Goal: Task Accomplishment & Management: Use online tool/utility

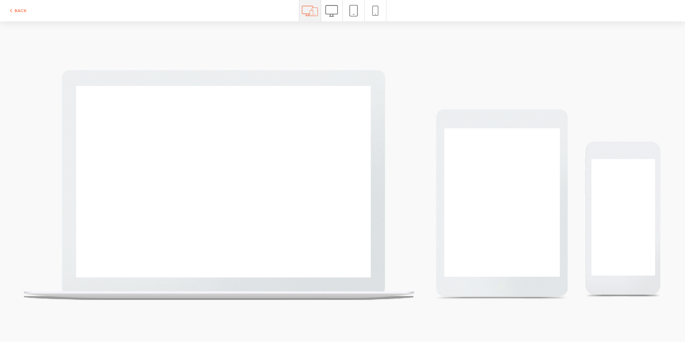
click at [21, 11] on button "BACK" at bounding box center [17, 10] width 18 height 9
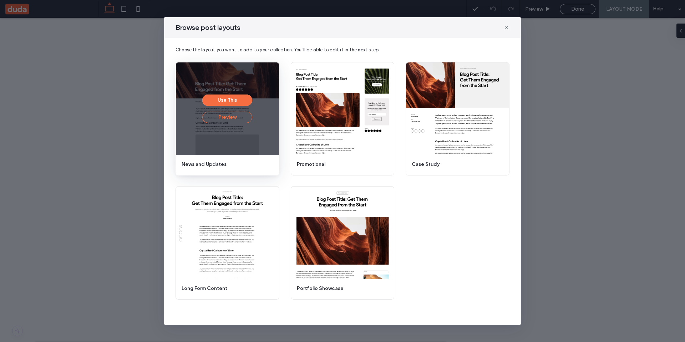
click at [228, 120] on button "Preview" at bounding box center [227, 117] width 50 height 11
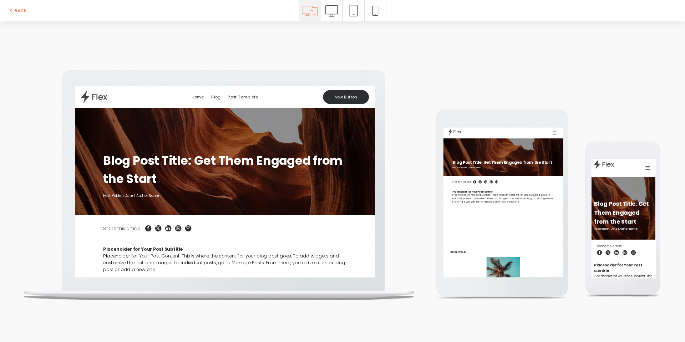
click at [373, 141] on div "Blog Post Title: Get Them Engaged from the Start Post Publish Date | Author Name" at bounding box center [289, 193] width 428 height 153
click at [458, 67] on div at bounding box center [343, 182] width 638 height 237
click at [20, 11] on button "BACK" at bounding box center [17, 10] width 18 height 9
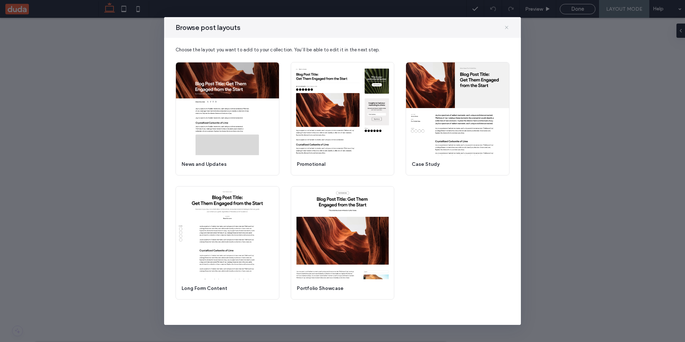
click at [509, 26] on icon at bounding box center [507, 28] width 6 height 6
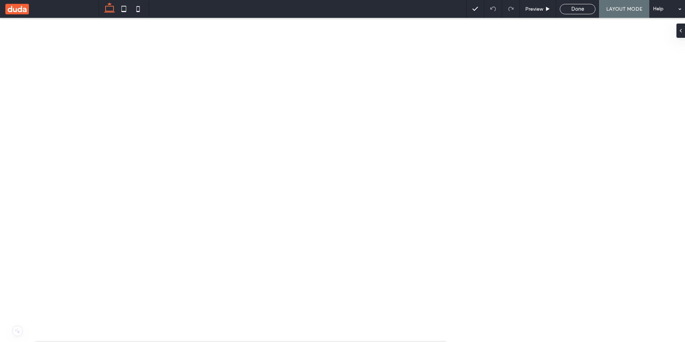
click at [524, 9] on div "Preview" at bounding box center [538, 9] width 36 height 6
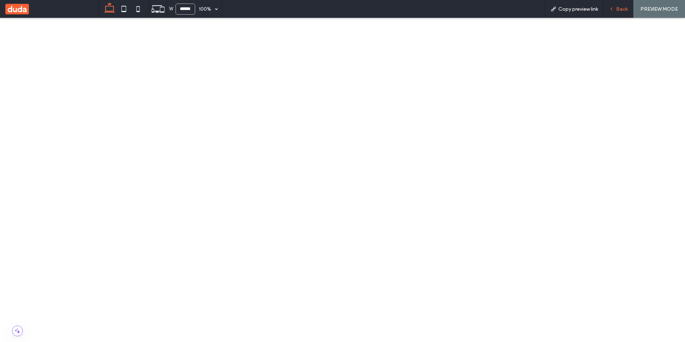
click at [613, 10] on icon at bounding box center [611, 8] width 5 height 5
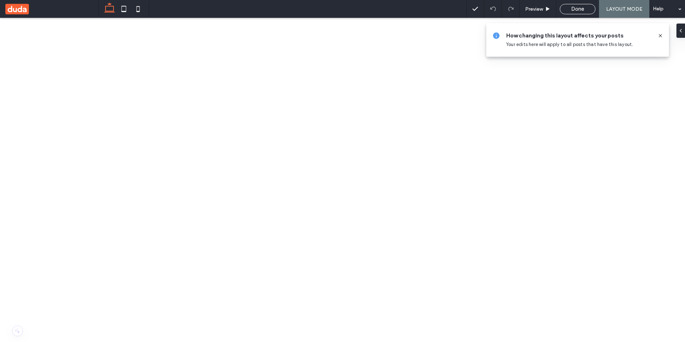
click at [660, 35] on use at bounding box center [660, 35] width 3 height 3
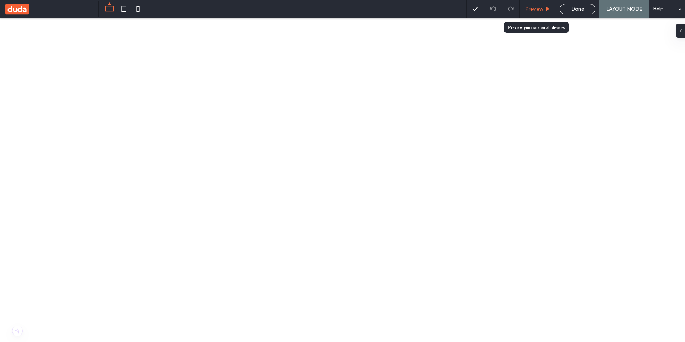
click at [545, 11] on div "Preview" at bounding box center [538, 9] width 36 height 6
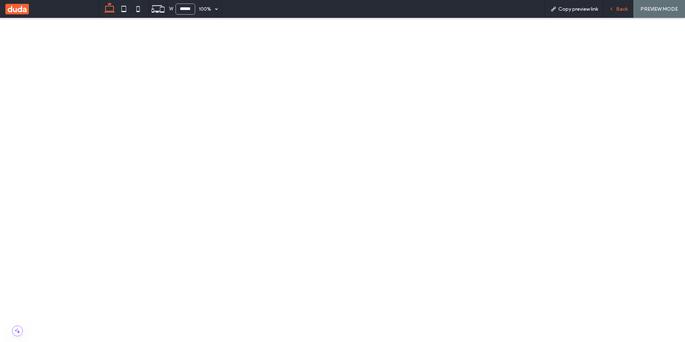
click at [624, 11] on span "Back" at bounding box center [622, 9] width 11 height 6
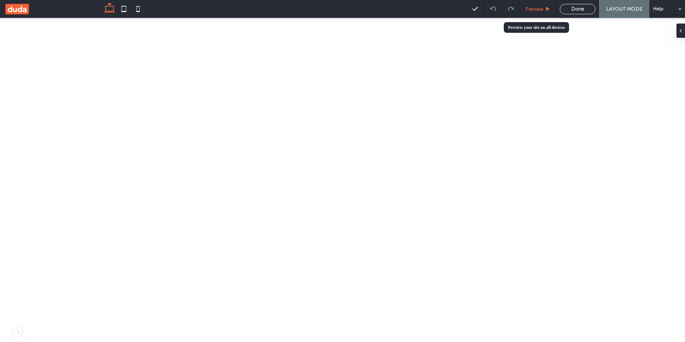
click at [531, 9] on span "Preview" at bounding box center [535, 9] width 18 height 6
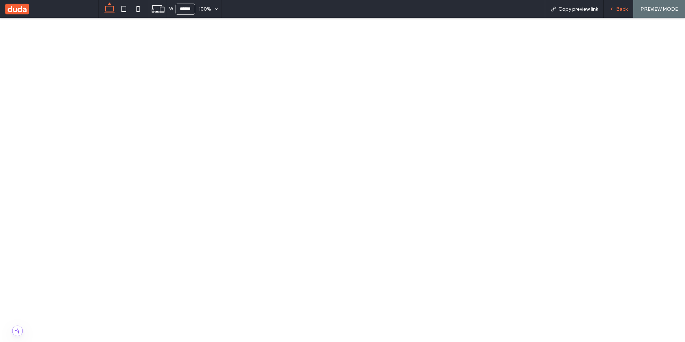
click at [618, 8] on span "Back" at bounding box center [622, 9] width 11 height 6
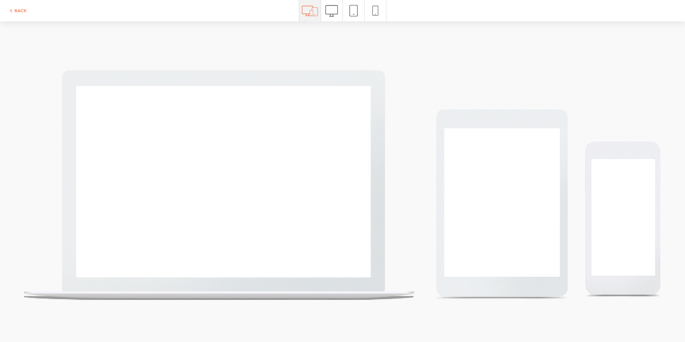
click at [22, 11] on button "BACK" at bounding box center [17, 10] width 18 height 9
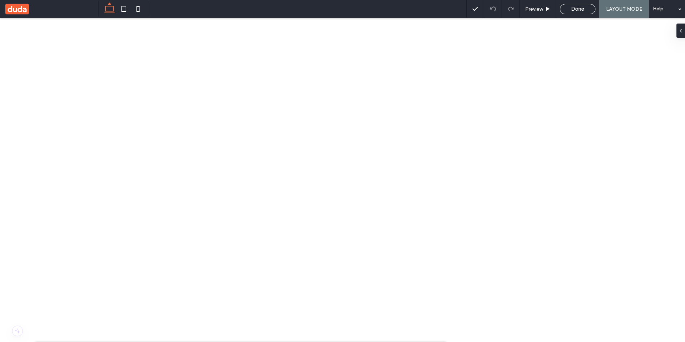
click at [18, 11] on use at bounding box center [17, 9] width 24 height 11
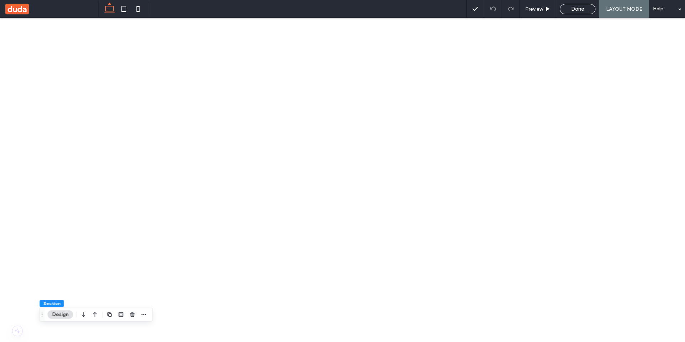
scroll to position [0, 106]
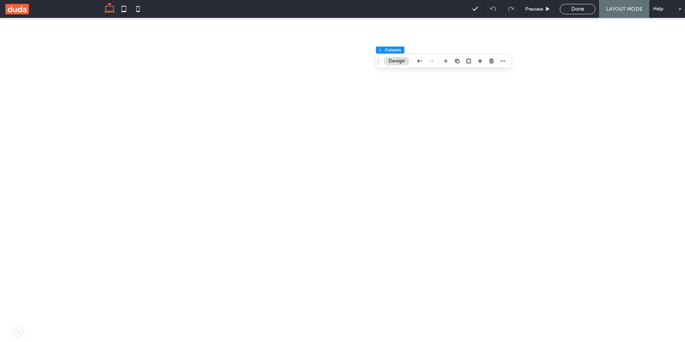
scroll to position [0, 0]
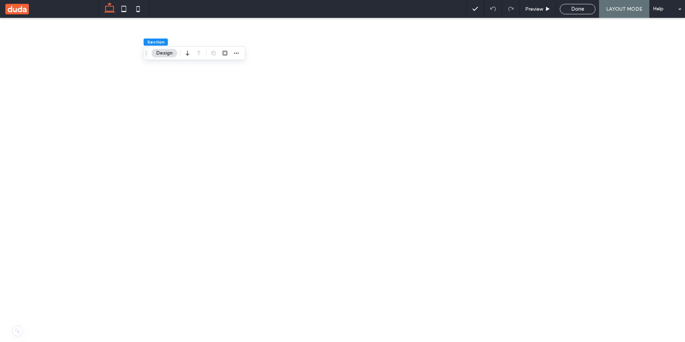
click at [534, 11] on span "Preview" at bounding box center [535, 9] width 18 height 6
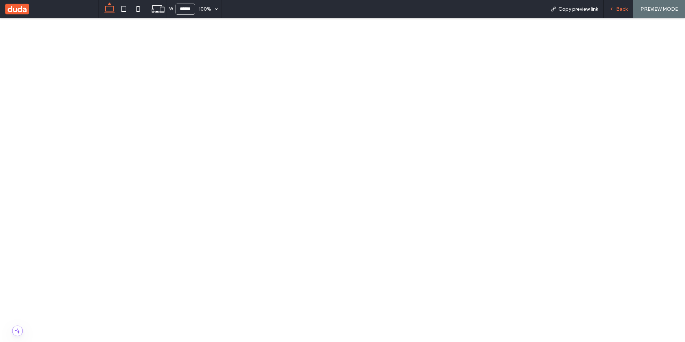
click at [622, 9] on span "Back" at bounding box center [622, 9] width 11 height 6
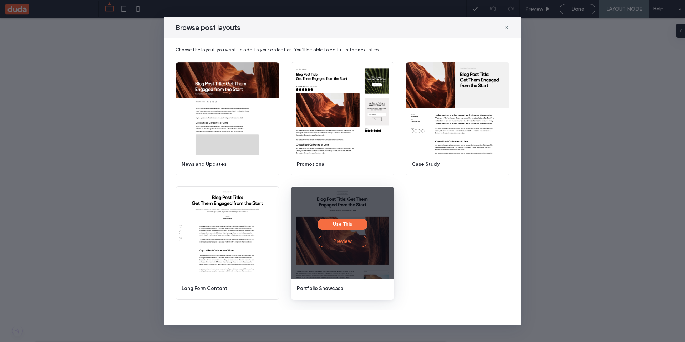
click at [341, 242] on button "Preview" at bounding box center [343, 241] width 50 height 11
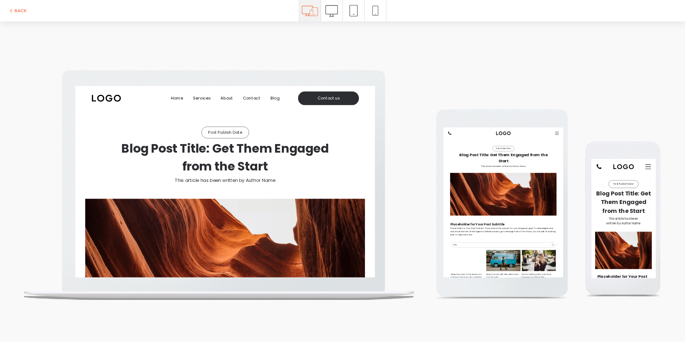
click at [441, 56] on div at bounding box center [342, 181] width 685 height 321
click at [20, 14] on button "BACK" at bounding box center [17, 10] width 18 height 9
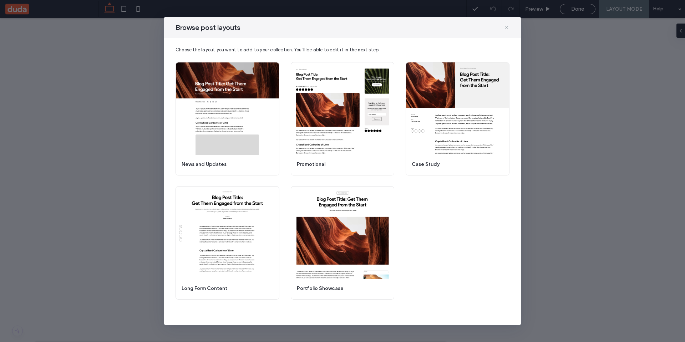
click at [508, 27] on icon at bounding box center [507, 28] width 6 height 6
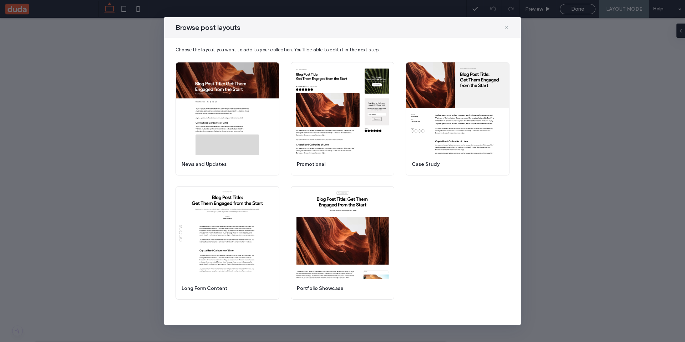
click at [507, 29] on icon at bounding box center [507, 28] width 6 height 6
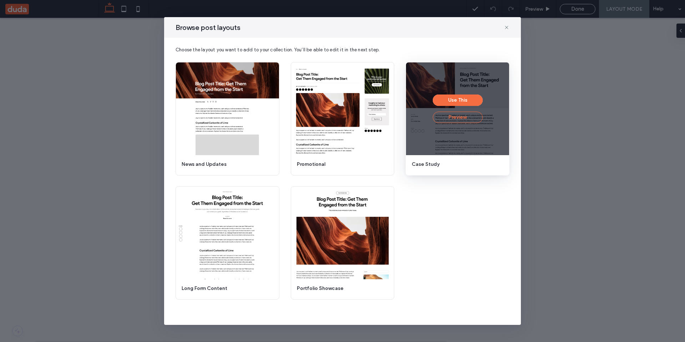
click at [459, 119] on button "Preview" at bounding box center [458, 117] width 50 height 11
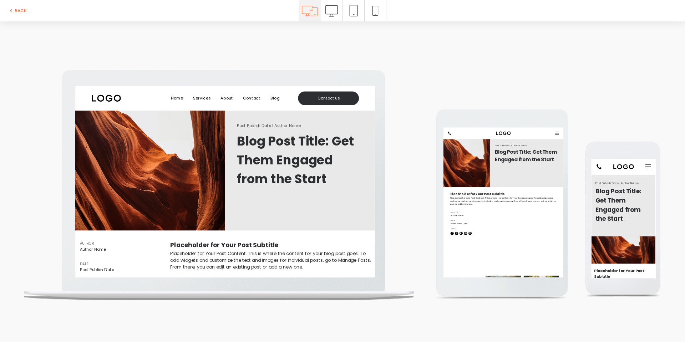
click at [25, 12] on button "BACK" at bounding box center [17, 10] width 18 height 9
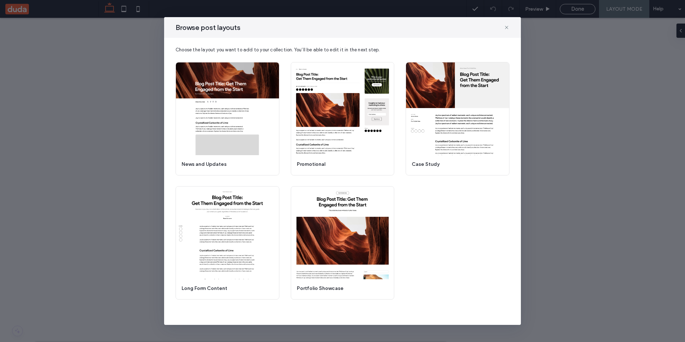
click at [23, 12] on div "Browse post layouts Choose the layout you want to add to your collection. You’l…" at bounding box center [342, 171] width 685 height 342
